Goal: Check status: Check status

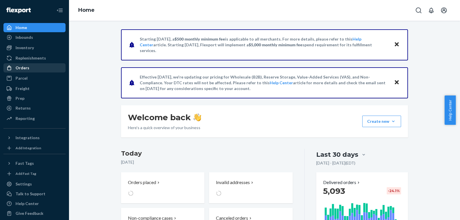
click at [24, 69] on div "Orders" at bounding box center [23, 68] width 14 height 6
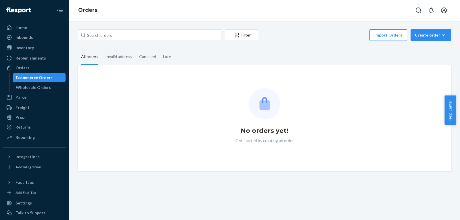
click at [22, 76] on div "Ecommerce Orders" at bounding box center [34, 78] width 37 height 6
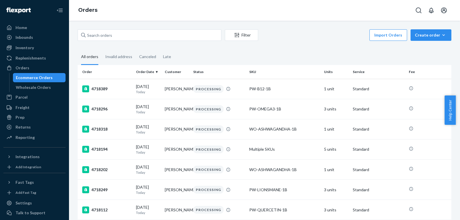
click at [102, 39] on input "text" at bounding box center [150, 34] width 144 height 11
paste input "[PERSON_NAME]"
type input "[PERSON_NAME]"
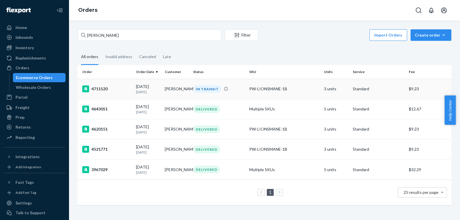
click at [182, 88] on td "[PERSON_NAME]" at bounding box center [176, 89] width 29 height 20
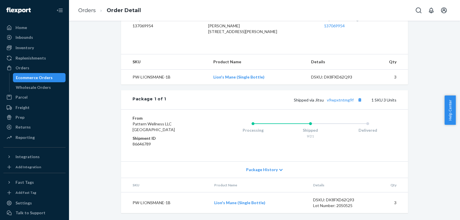
scroll to position [167, 0]
click at [329, 100] on link "v9wpxtntmg9f" at bounding box center [340, 99] width 27 height 5
